Goal: Information Seeking & Learning: Learn about a topic

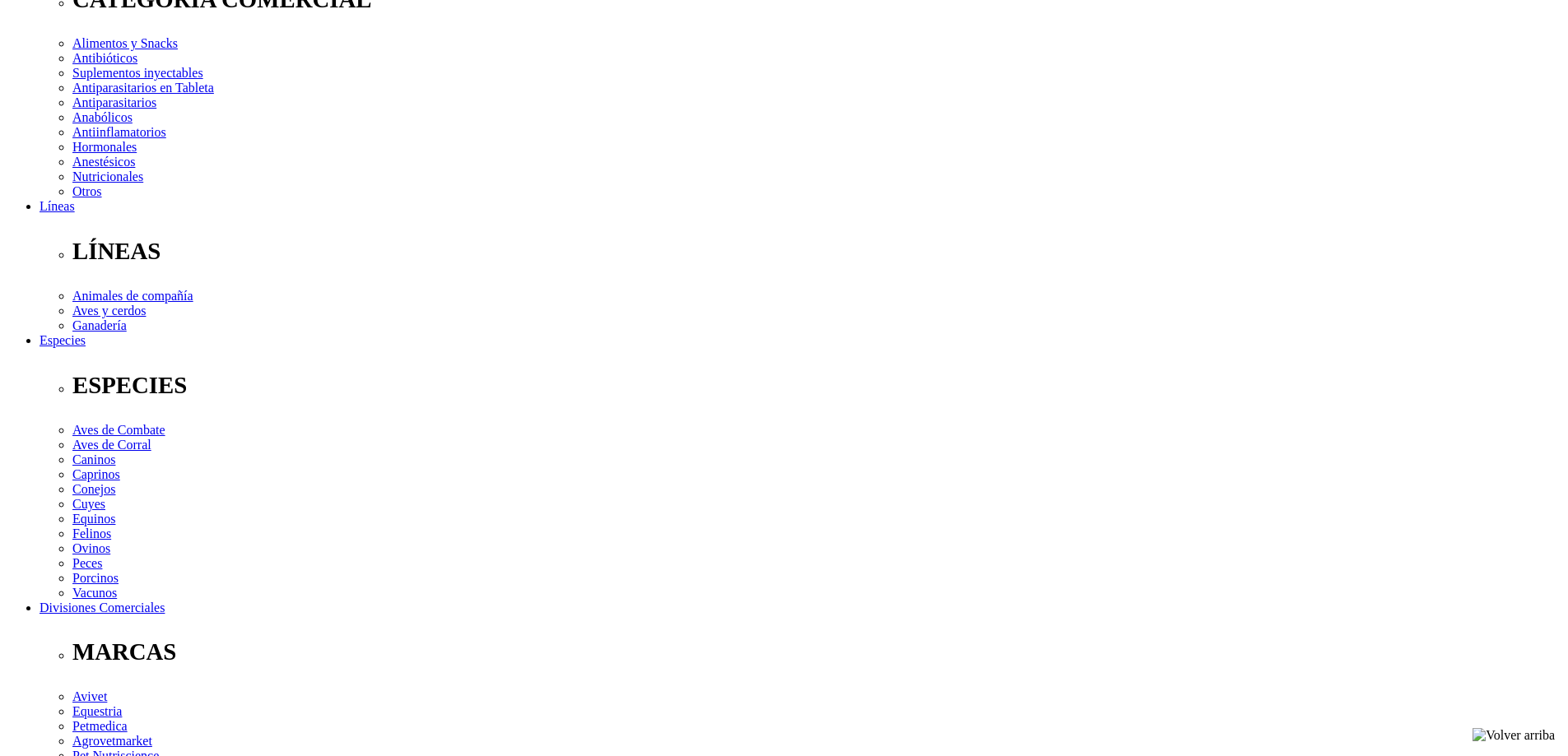
scroll to position [329, 0]
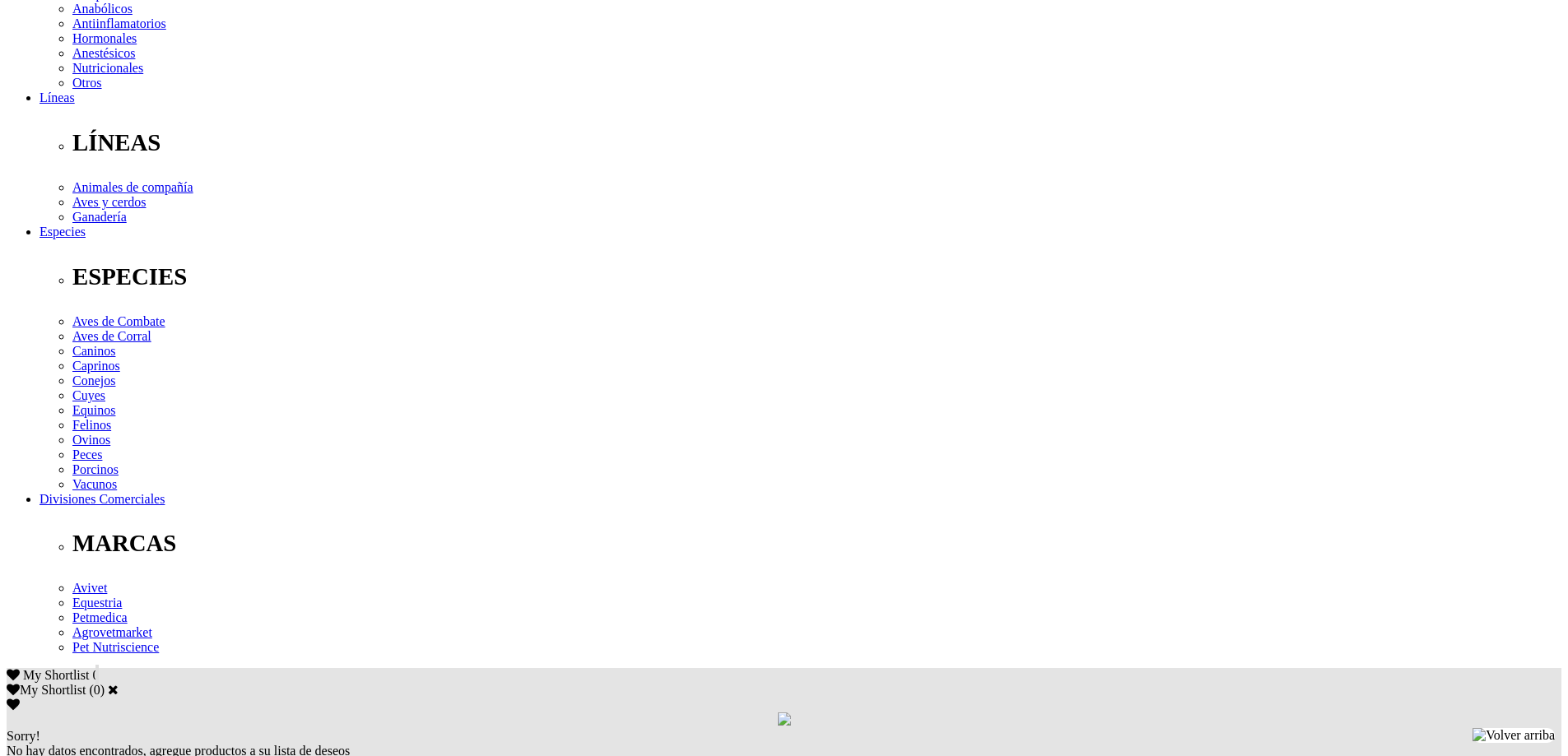
scroll to position [494, 0]
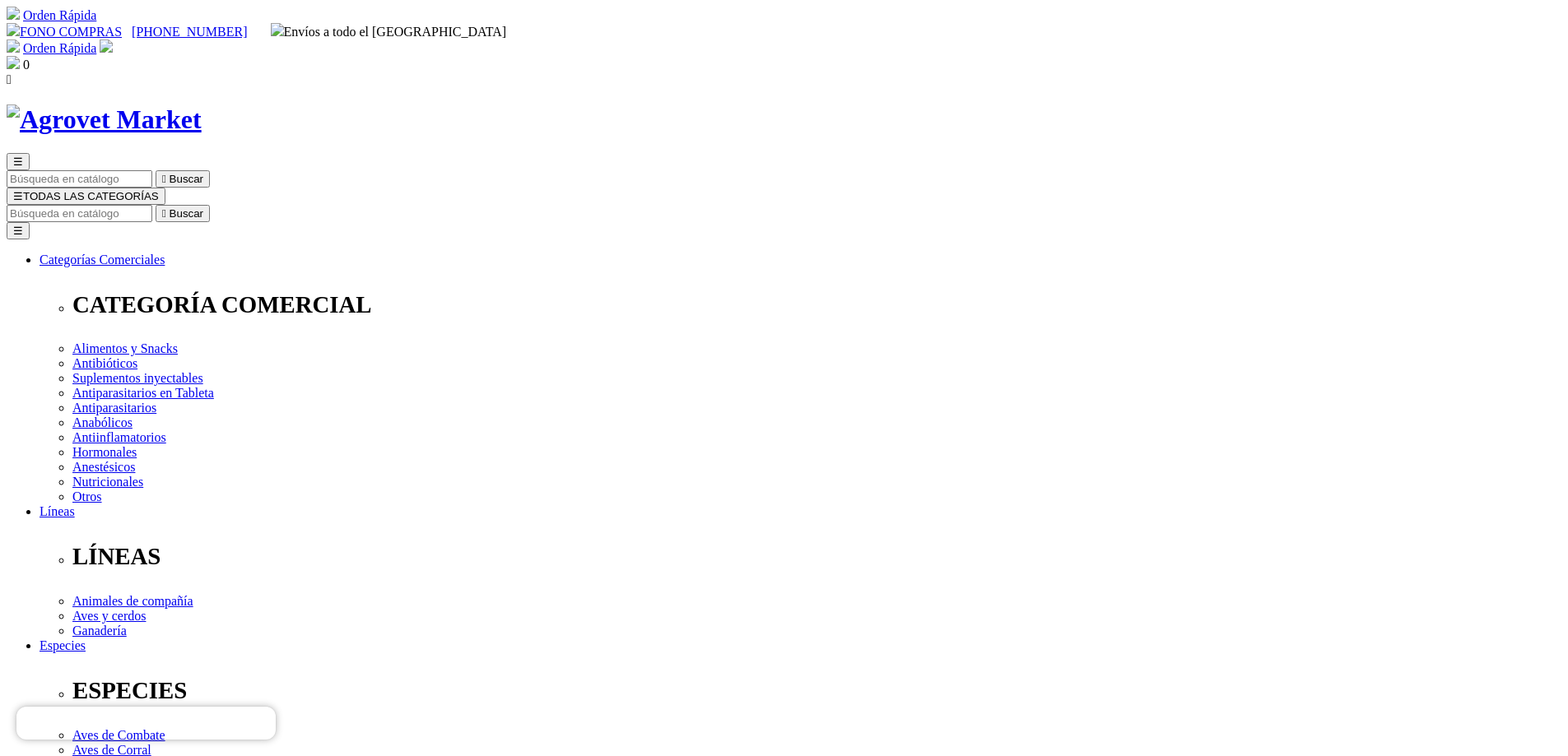
click at [152, 205] on input "Buscar" at bounding box center [79, 214] width 146 height 17
type input "MICROMUTIN"
click at [249, 205] on button " Buscar" at bounding box center [276, 214] width 54 height 17
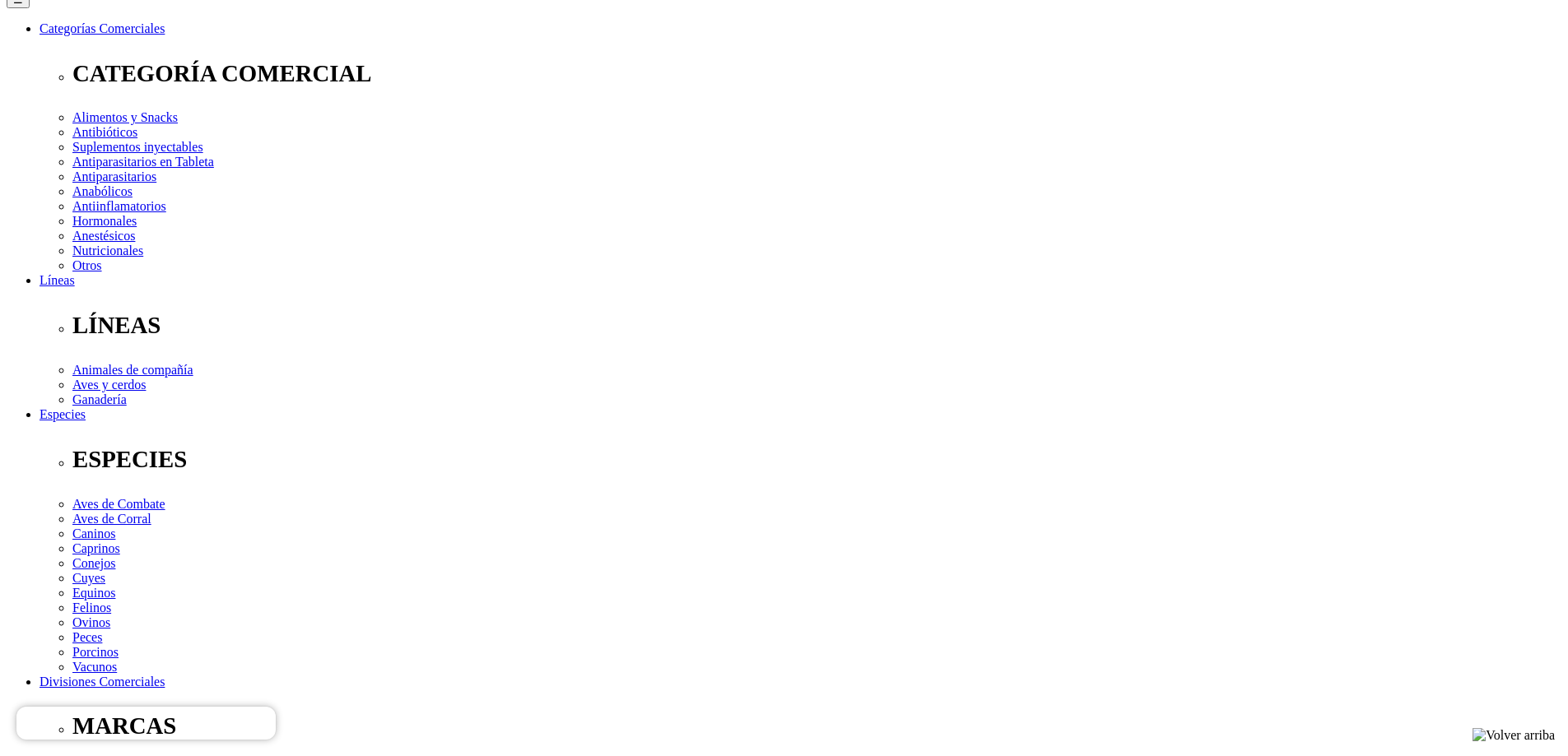
scroll to position [247, 0]
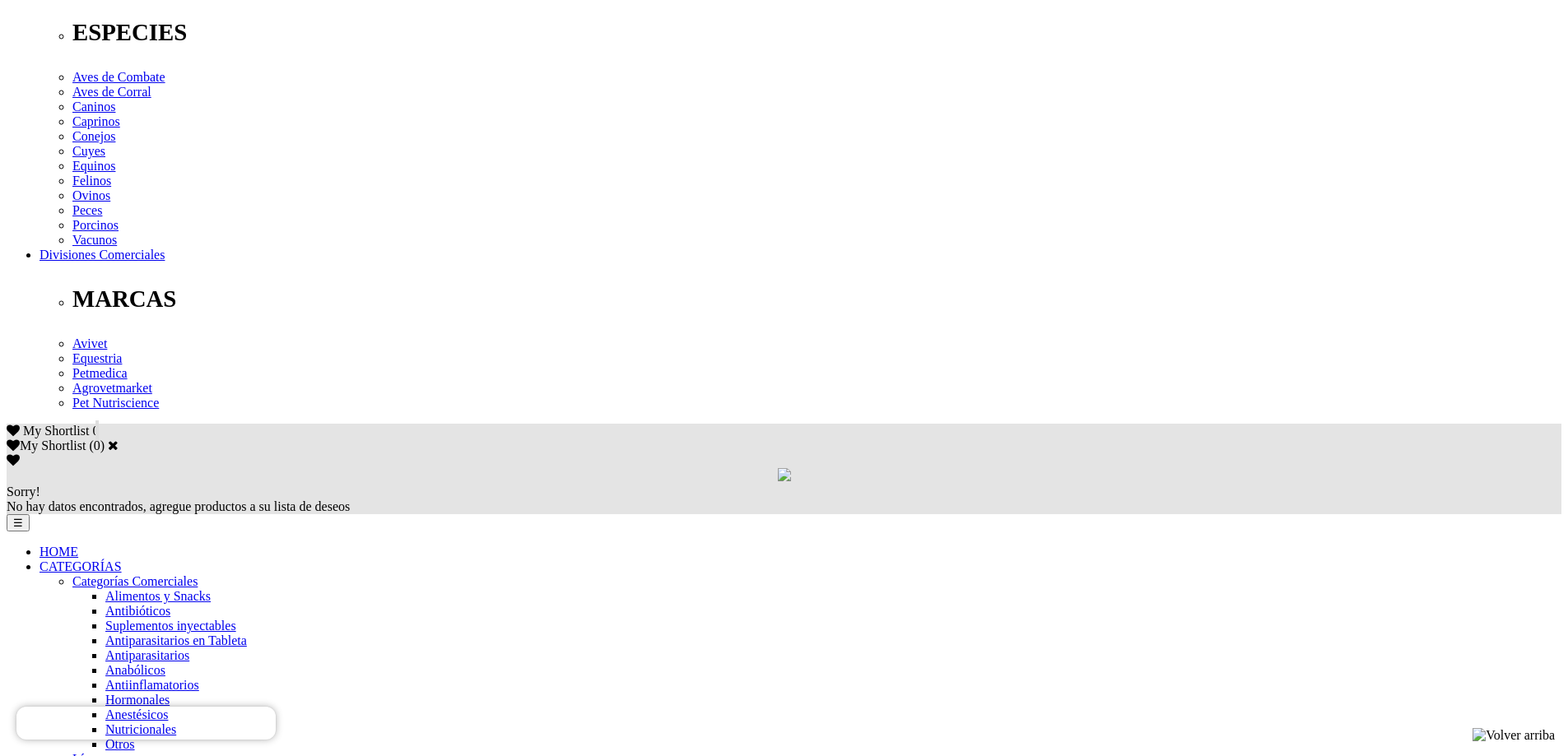
scroll to position [165, 0]
